Goal: Navigation & Orientation: Find specific page/section

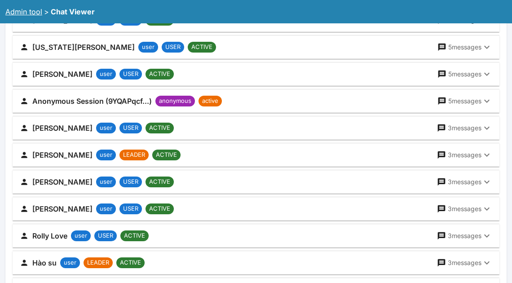
click at [36, 9] on link "Admin tool" at bounding box center [23, 11] width 37 height 9
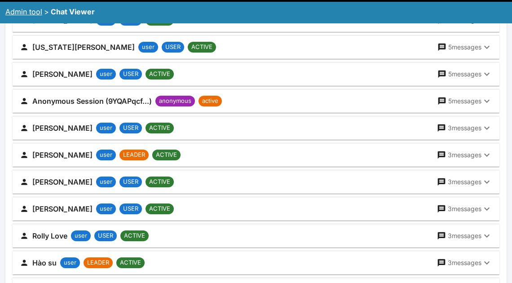
scroll to position [736, 0]
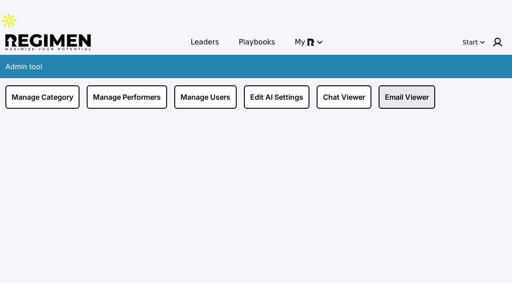
click at [396, 85] on link "Email Viewer" at bounding box center [407, 96] width 57 height 23
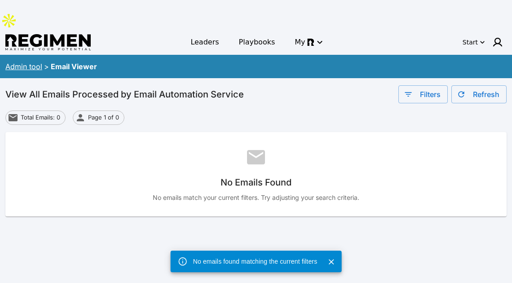
click at [30, 61] on div "Admin tool" at bounding box center [23, 66] width 37 height 11
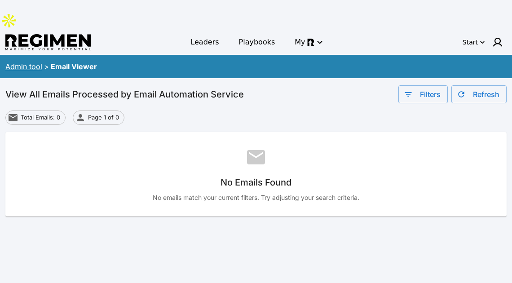
click at [30, 62] on link "Admin tool" at bounding box center [23, 66] width 37 height 9
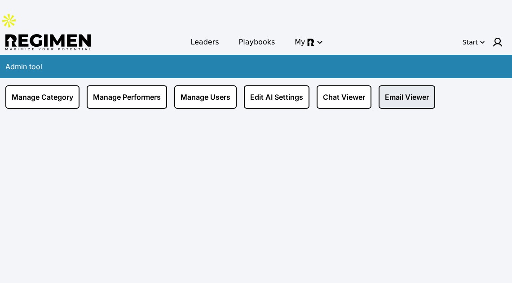
click at [393, 85] on link "Email Viewer" at bounding box center [407, 96] width 57 height 23
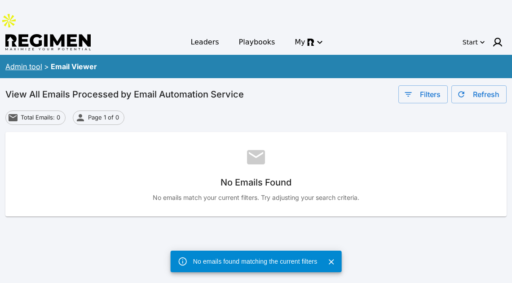
click at [421, 78] on div "View All Emails Processed by Email Automation Service Filters Refresh Total Ema…" at bounding box center [256, 156] width 512 height 156
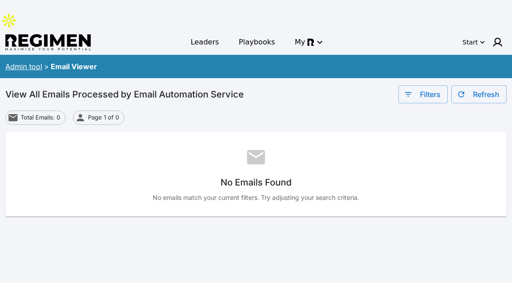
click at [420, 85] on button "Filters" at bounding box center [422, 94] width 49 height 18
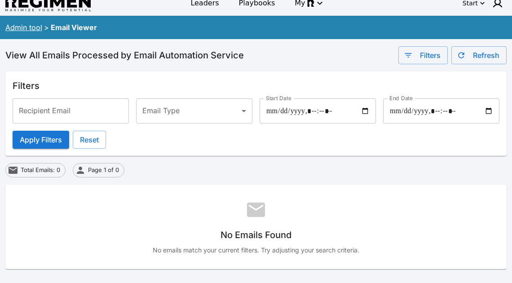
scroll to position [63, 0]
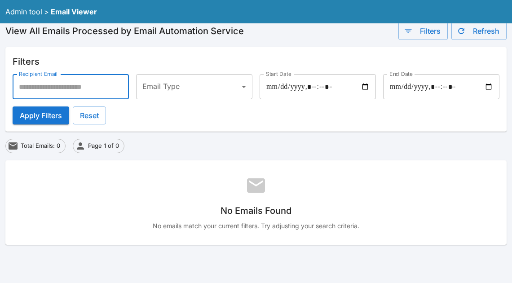
click at [97, 74] on input "Recipient Email" at bounding box center [71, 86] width 116 height 25
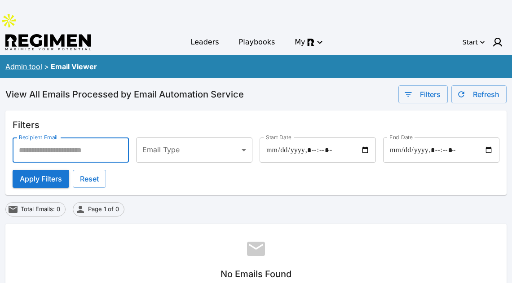
click at [20, 62] on link "Admin tool" at bounding box center [23, 66] width 37 height 9
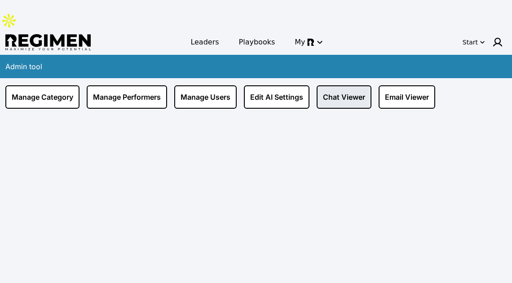
click at [349, 85] on link "Chat Viewer" at bounding box center [344, 96] width 55 height 23
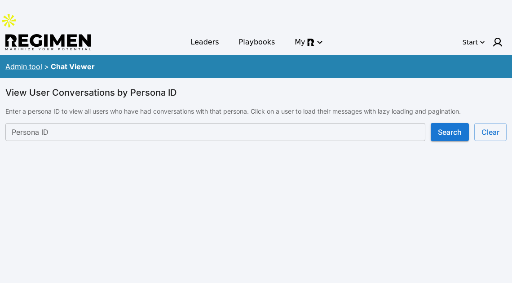
click at [18, 62] on link "Admin tool" at bounding box center [23, 66] width 37 height 9
